Goal: Information Seeking & Learning: Learn about a topic

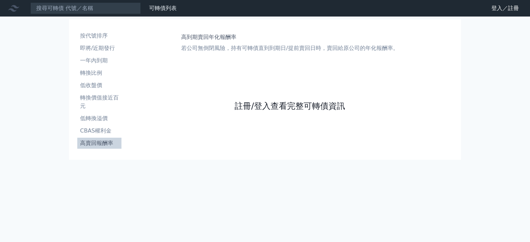
click at [273, 106] on link "註冊/登入查看完整可轉債資訊" at bounding box center [290, 106] width 110 height 11
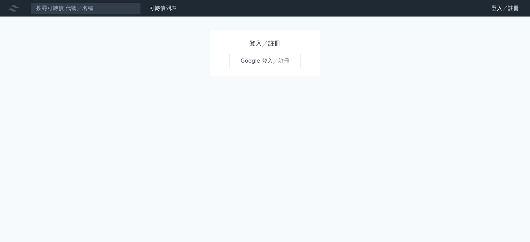
click at [270, 59] on link "Google 登入／註冊" at bounding box center [265, 61] width 72 height 14
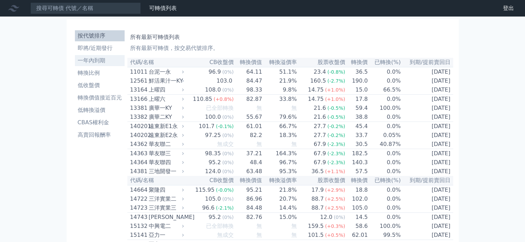
click at [115, 62] on li "一年內到期" at bounding box center [100, 61] width 50 height 8
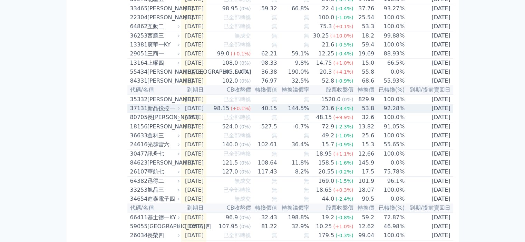
scroll to position [448, 0]
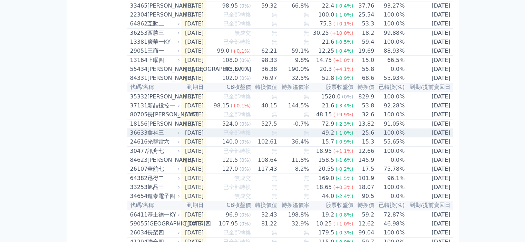
click at [286, 156] on td "無" at bounding box center [293, 151] width 32 height 9
click at [273, 193] on table "代碼/名稱 到期日 CB收盤價 轉換價值 轉換溢價率 股票收盤價 轉換價 已轉換(%) 到期/提前賣回日 64692 大樹二 [DATE] 無成交 無 無 1…" at bounding box center [290, 165] width 326 height 1111
click at [0, 0] on div at bounding box center [0, 0] width 0 height 0
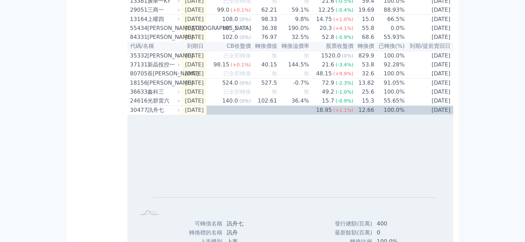
scroll to position [488, 0]
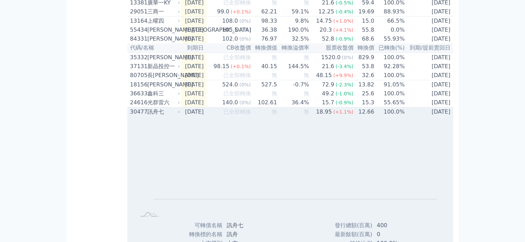
click at [171, 116] on div "訊舟七" at bounding box center [162, 112] width 31 height 8
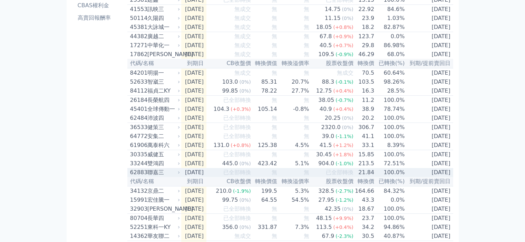
scroll to position [5, 0]
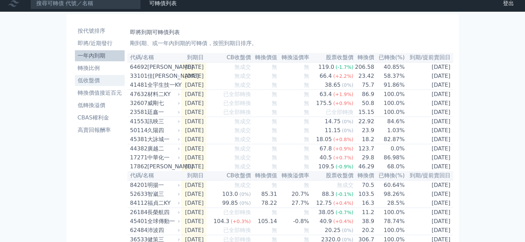
click at [103, 76] on link "低收盤價" at bounding box center [100, 80] width 50 height 11
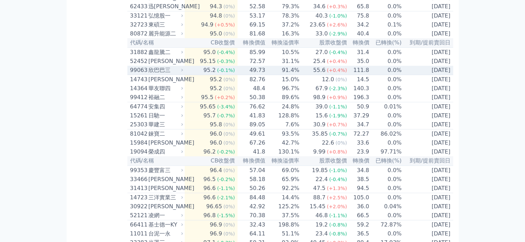
scroll to position [103, 0]
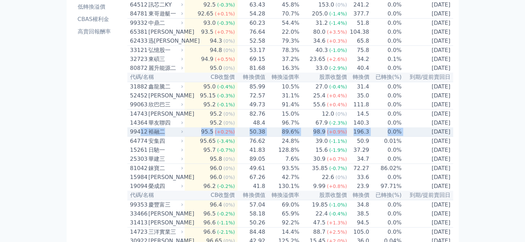
drag, startPoint x: 387, startPoint y: 146, endPoint x: 138, endPoint y: 145, distance: 249.4
click at [138, 137] on tr "99412 裕融二 95.5 (+0.2%) 50.38 89.6% 98.9 (+0.9%) 196.3 0.0% [DATE]" at bounding box center [290, 132] width 326 height 9
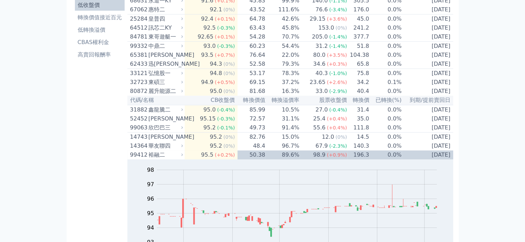
scroll to position [34, 0]
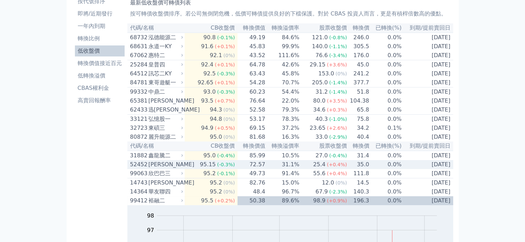
click at [342, 168] on span "(+0.4%)" at bounding box center [337, 165] width 20 height 6
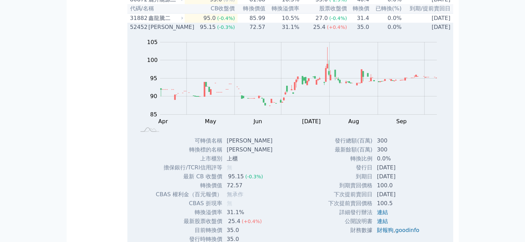
scroll to position [172, 0]
click at [366, 31] on td "35.0" at bounding box center [358, 26] width 22 height 9
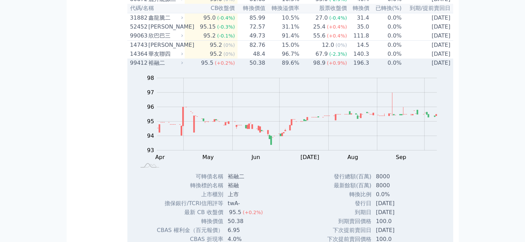
click at [419, 68] on td "[DATE]" at bounding box center [426, 63] width 51 height 9
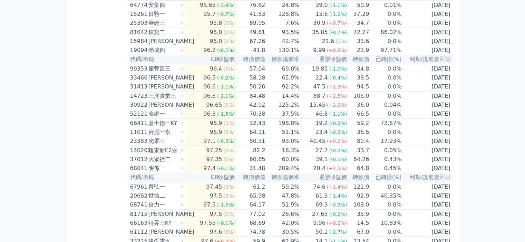
scroll to position [241, 0]
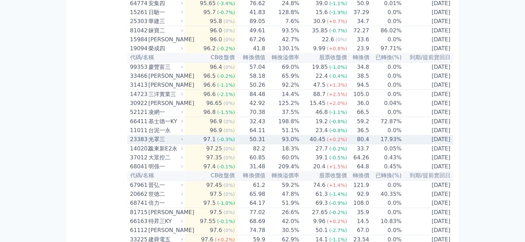
click at [352, 145] on td "80.4" at bounding box center [358, 139] width 22 height 9
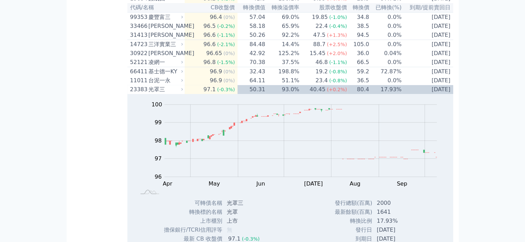
scroll to position [276, 0]
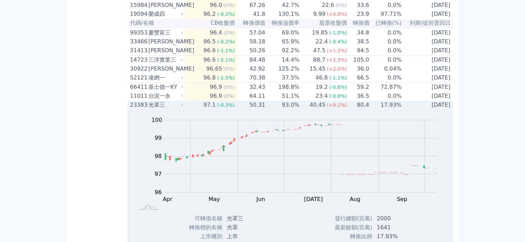
click at [297, 110] on td "93.0%" at bounding box center [282, 105] width 34 height 9
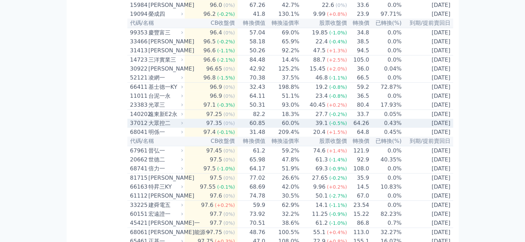
click at [298, 128] on td "60.0%" at bounding box center [282, 123] width 34 height 9
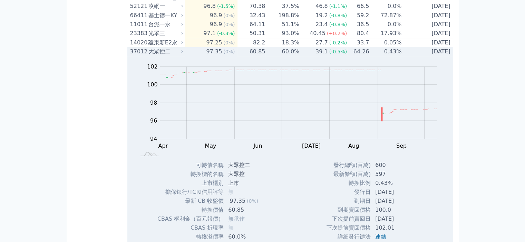
scroll to position [310, 0]
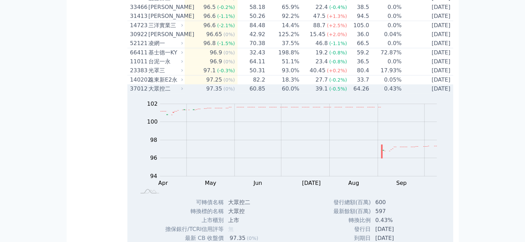
click at [260, 93] on td "60.85" at bounding box center [251, 88] width 28 height 9
